Goal: Transaction & Acquisition: Purchase product/service

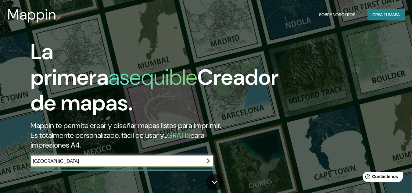
type input "[GEOGRAPHIC_DATA]"
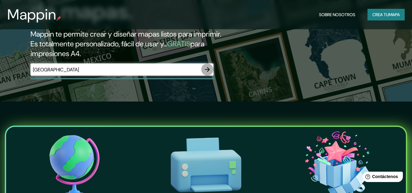
click at [206, 70] on icon "button" at bounding box center [207, 69] width 7 height 7
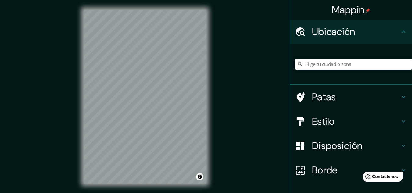
click at [231, 6] on div "Mappin Ubicación Patas Estilo Disposición Borde Elige un borde. Consejo : puede…" at bounding box center [206, 101] width 412 height 203
click at [228, 128] on div "Mappin Ubicación Patas Estilo Disposición Borde Elige un borde. Consejo : puede…" at bounding box center [206, 101] width 412 height 203
click at [330, 62] on input "Elige tu ciudad o zona" at bounding box center [353, 64] width 117 height 11
click at [396, 93] on div "Patas" at bounding box center [351, 97] width 122 height 24
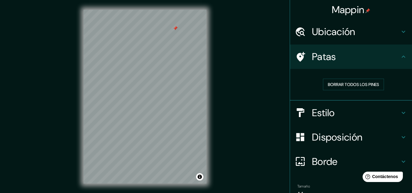
click at [400, 99] on div "Borrar todos los pines" at bounding box center [351, 85] width 122 height 32
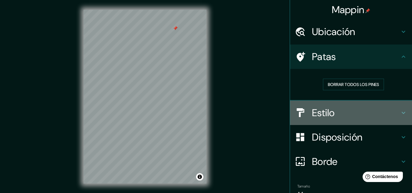
click at [400, 111] on icon at bounding box center [403, 112] width 7 height 7
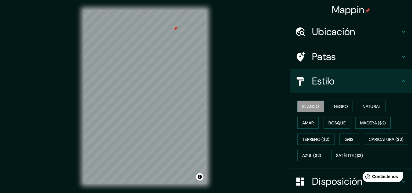
click at [396, 77] on div "Estilo" at bounding box center [351, 81] width 122 height 24
click at [402, 81] on icon at bounding box center [404, 81] width 4 height 2
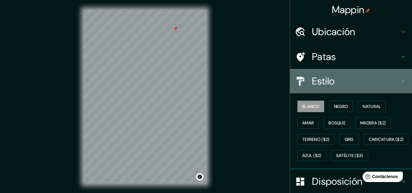
click at [402, 81] on icon at bounding box center [404, 81] width 4 height 2
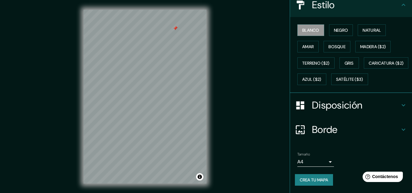
scroll to position [92, 0]
click at [323, 174] on button "Crea tu mapa" at bounding box center [314, 180] width 38 height 12
